Goal: Find specific page/section: Find specific page/section

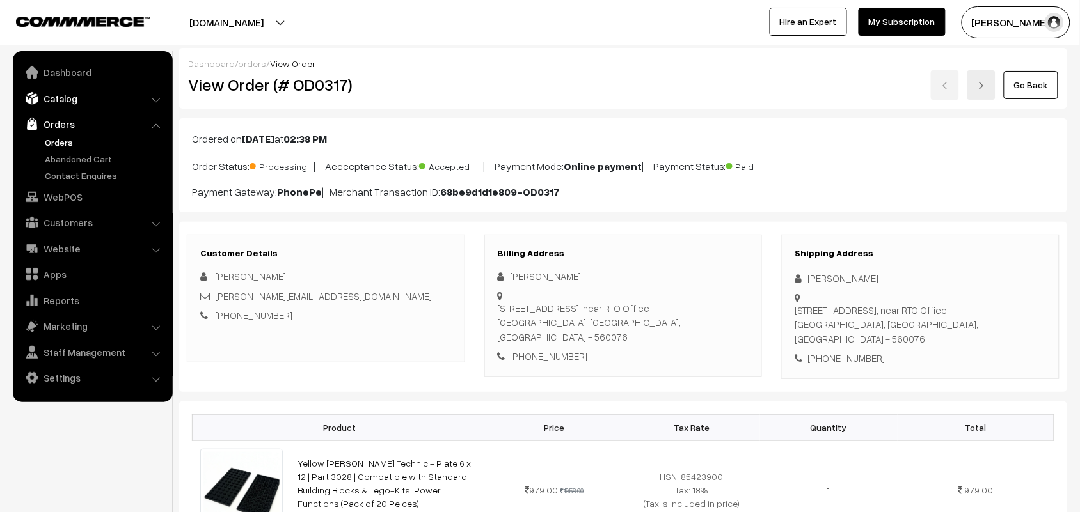
click at [62, 99] on link "Catalog" at bounding box center [92, 98] width 152 height 23
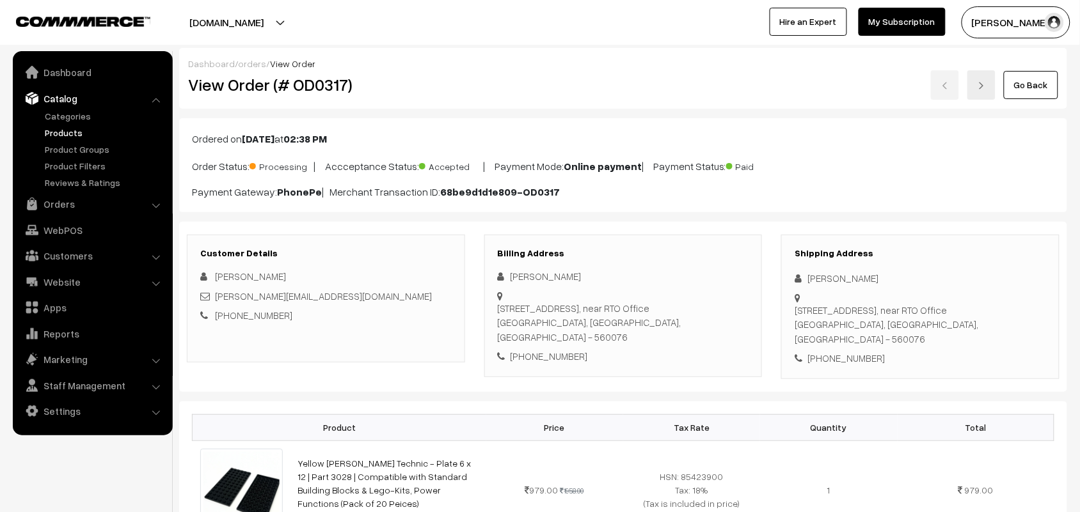
click at [94, 132] on link "Products" at bounding box center [105, 132] width 127 height 13
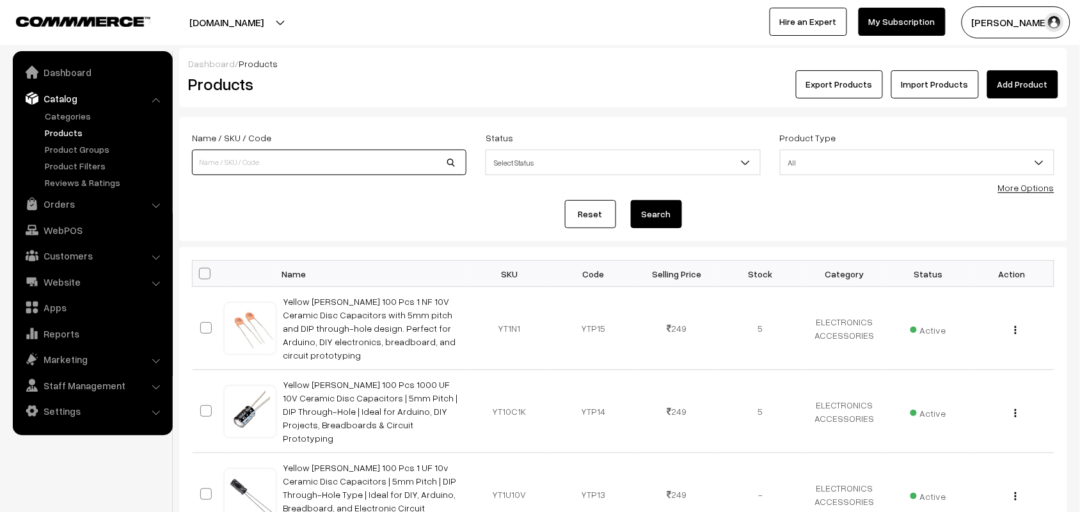
click at [272, 152] on input at bounding box center [329, 163] width 274 height 26
type input "30663"
click at [631, 200] on button "Search" at bounding box center [656, 214] width 51 height 28
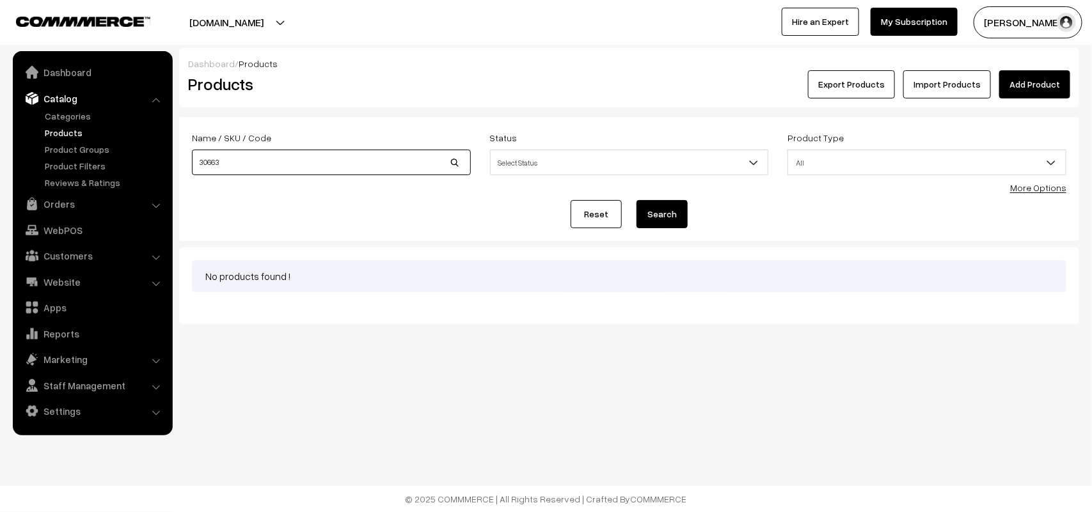
click at [272, 152] on input "30663" at bounding box center [331, 163] width 279 height 26
click at [264, 164] on input "30663" at bounding box center [331, 163] width 279 height 26
click at [196, 163] on input "30663" at bounding box center [331, 163] width 279 height 26
type input "LEGO 30663"
click at [637, 200] on button "Search" at bounding box center [662, 214] width 51 height 28
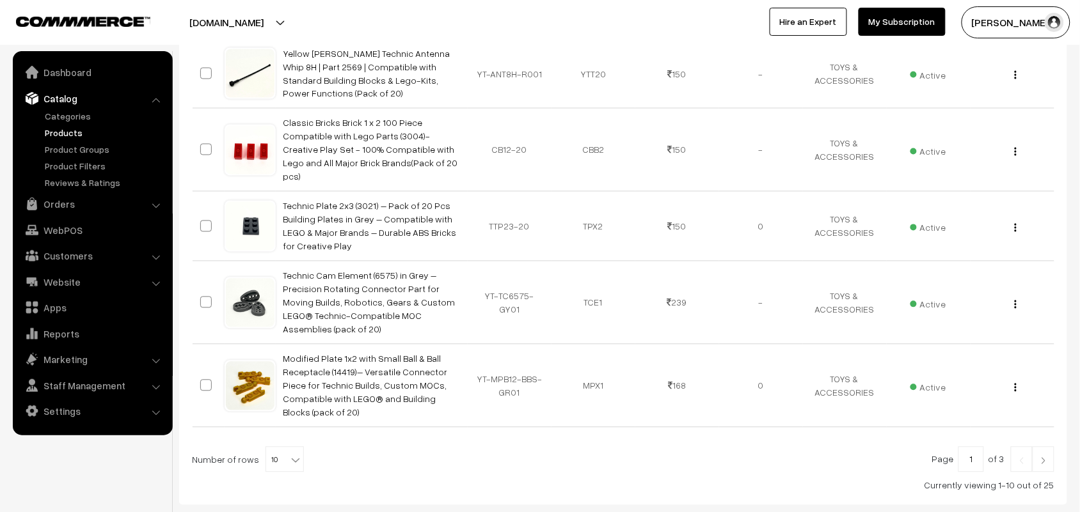
scroll to position [662, 0]
